Goal: Information Seeking & Learning: Learn about a topic

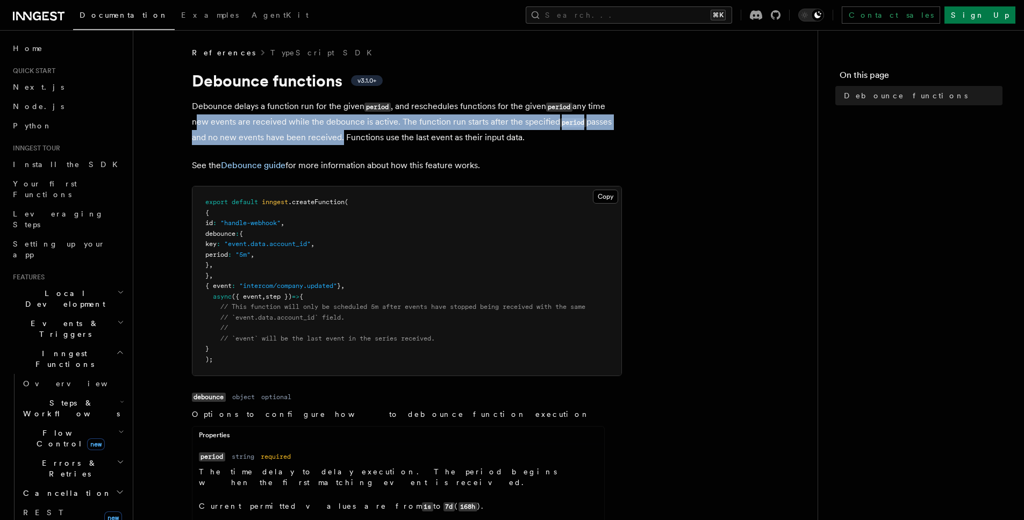
drag, startPoint x: 188, startPoint y: 118, endPoint x: 337, endPoint y: 132, distance: 149.5
click at [242, 132] on p "Debounce delays a function run for the given period , and reschedules functions…" at bounding box center [407, 122] width 430 height 46
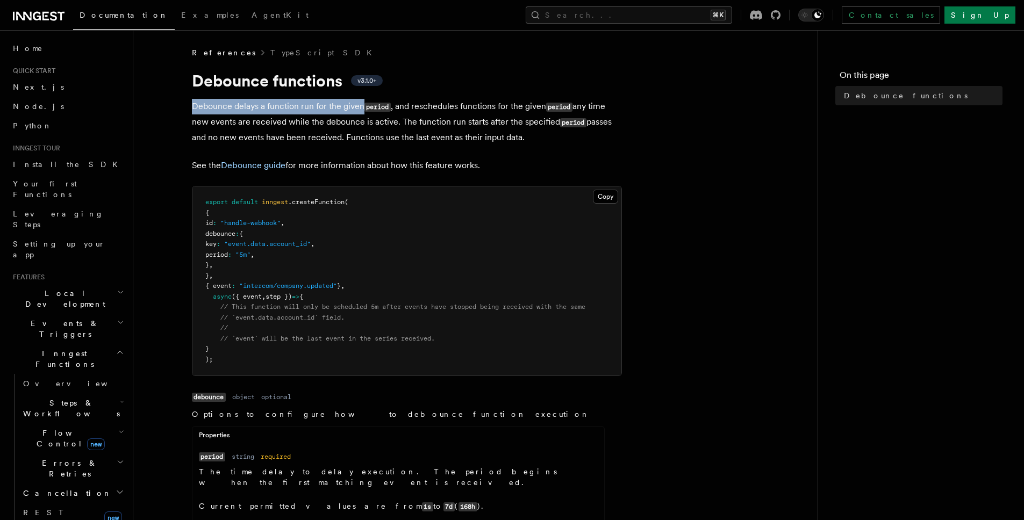
drag, startPoint x: 190, startPoint y: 104, endPoint x: 361, endPoint y: 103, distance: 171.5
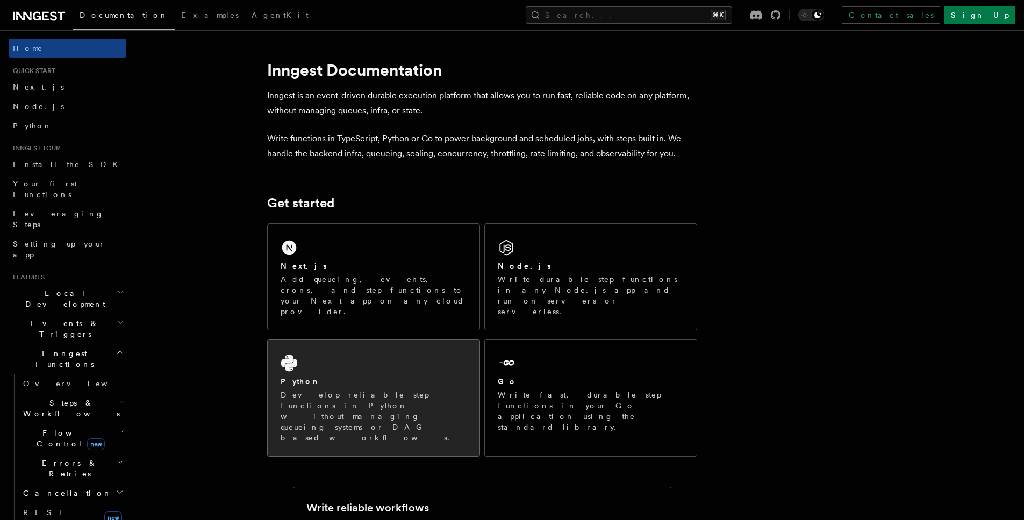
click at [325, 353] on div "Python Develop reliable step functions in Python without managing queueing syst…" at bounding box center [374, 398] width 212 height 117
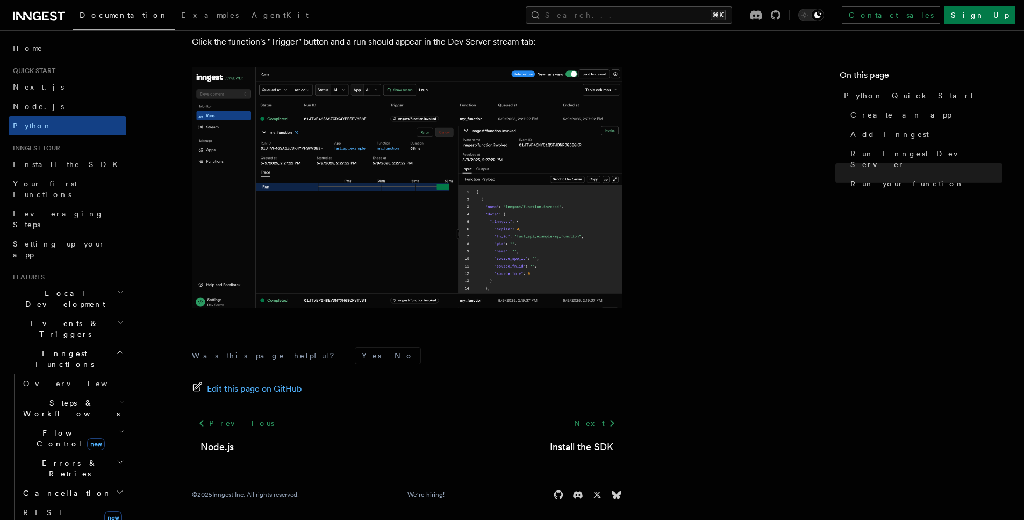
scroll to position [2198, 0]
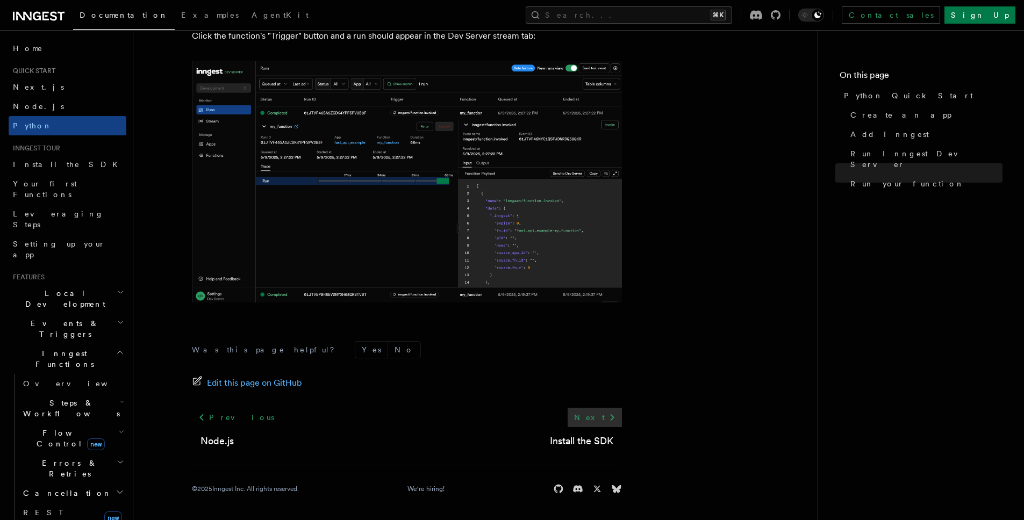
click at [594, 417] on link "Next" at bounding box center [595, 417] width 54 height 19
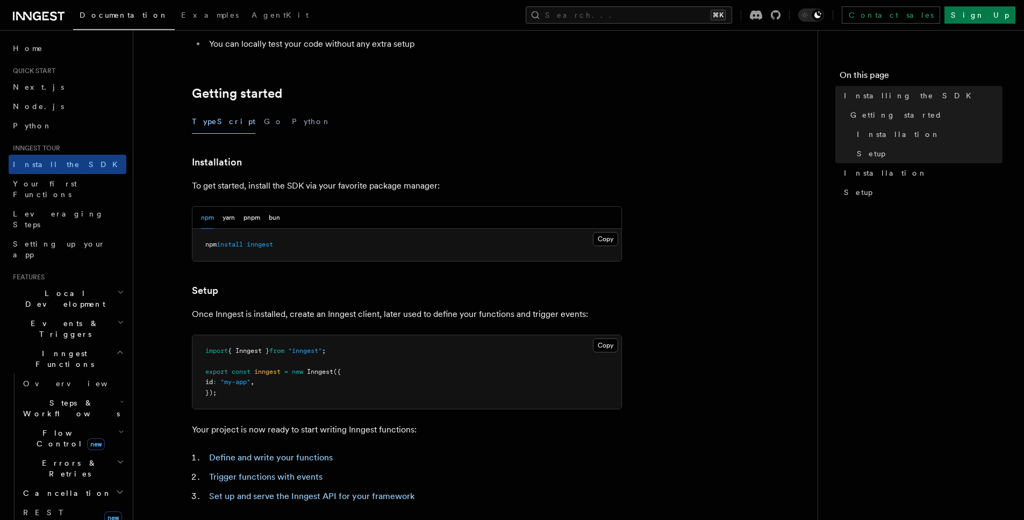
scroll to position [192, 0]
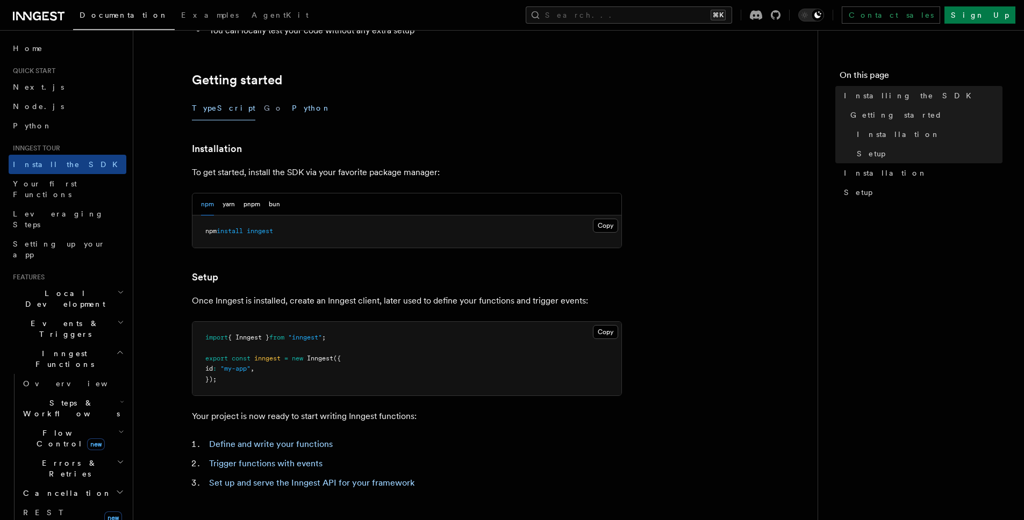
click at [292, 112] on button "Python" at bounding box center [311, 108] width 39 height 24
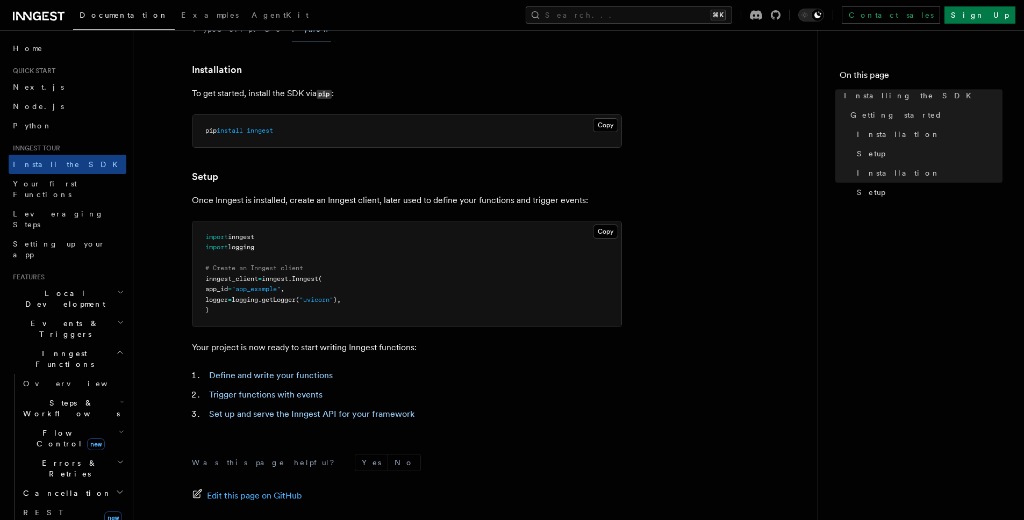
scroll to position [279, 0]
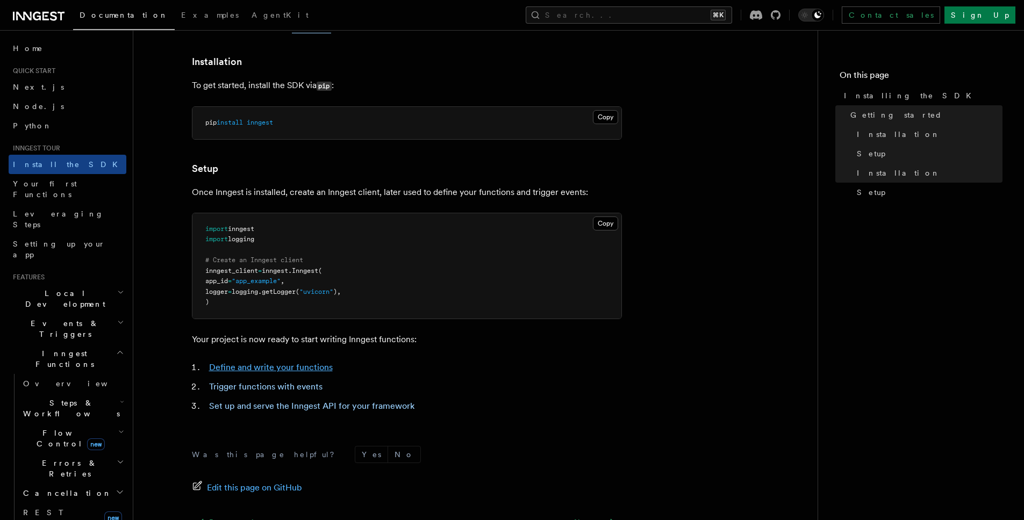
click at [298, 369] on link "Define and write your functions" at bounding box center [271, 367] width 124 height 10
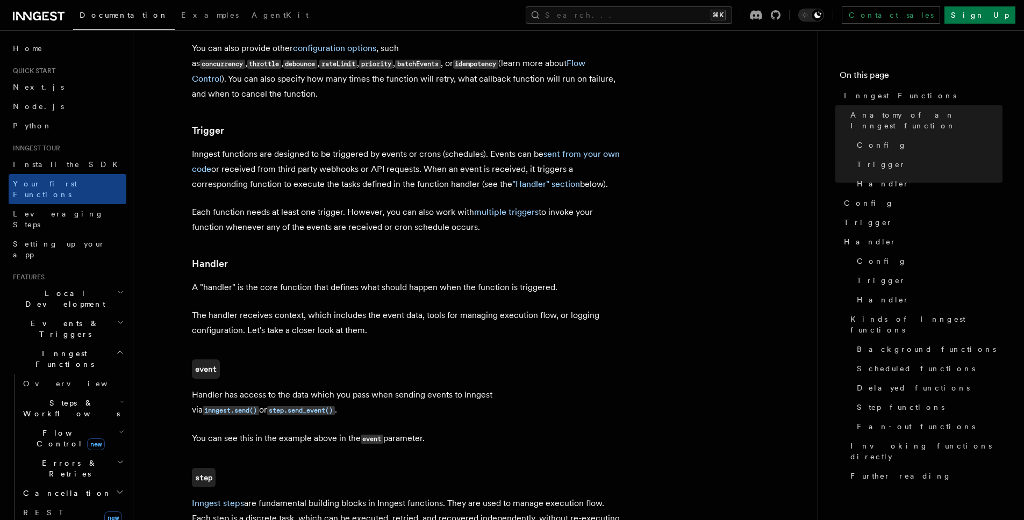
scroll to position [1119, 0]
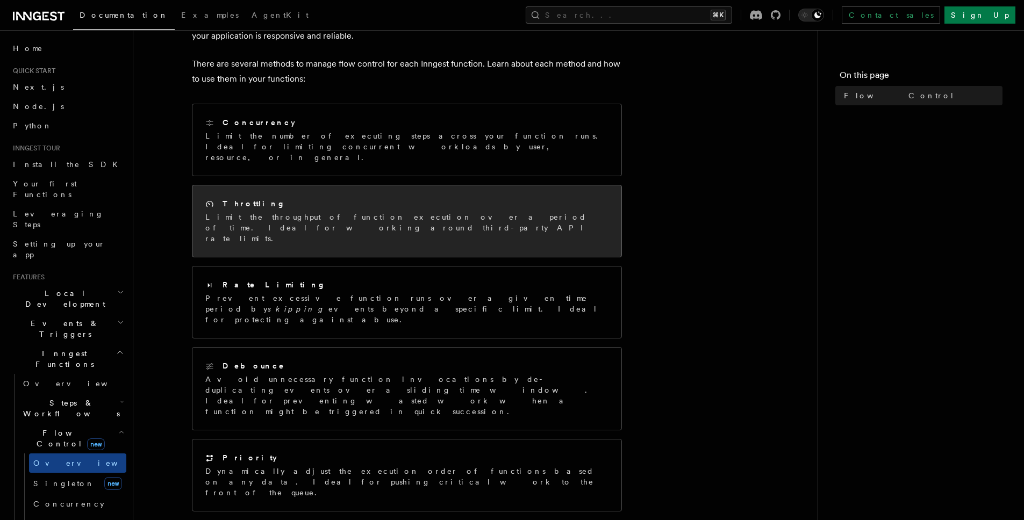
scroll to position [118, 0]
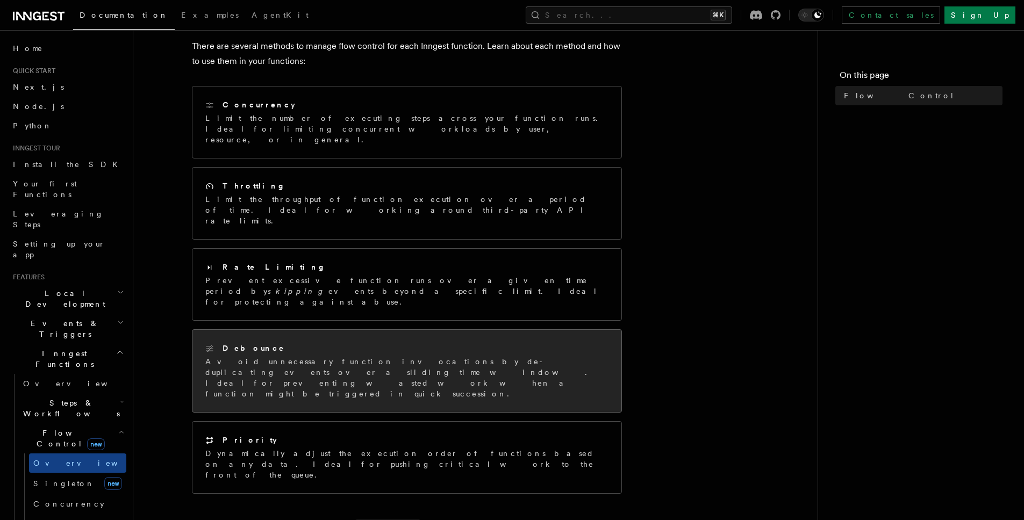
click at [316, 343] on div "Debounce" at bounding box center [406, 348] width 403 height 11
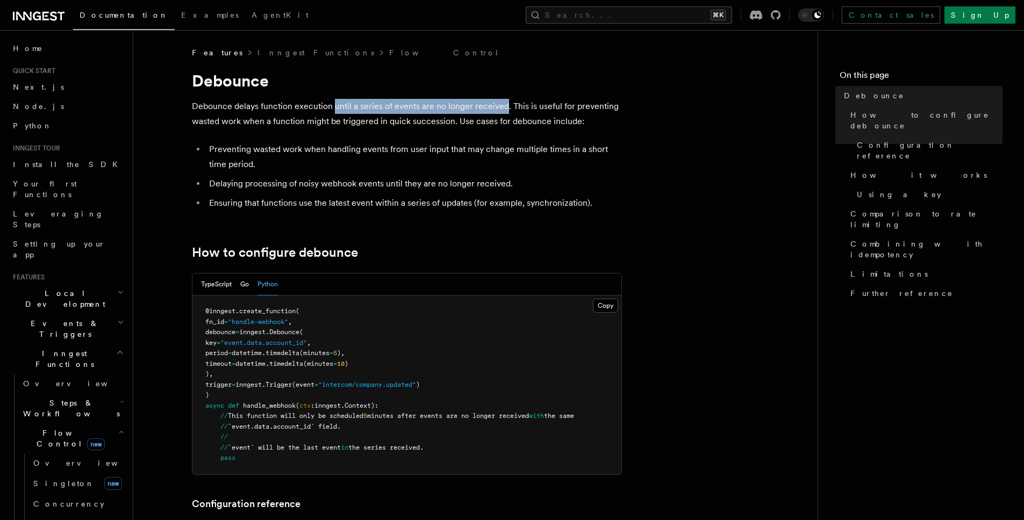
drag, startPoint x: 335, startPoint y: 105, endPoint x: 502, endPoint y: 105, distance: 166.7
click at [502, 105] on p "Debounce delays function execution until a series of events are no longer recei…" at bounding box center [407, 114] width 430 height 30
